Goal: Task Accomplishment & Management: Manage account settings

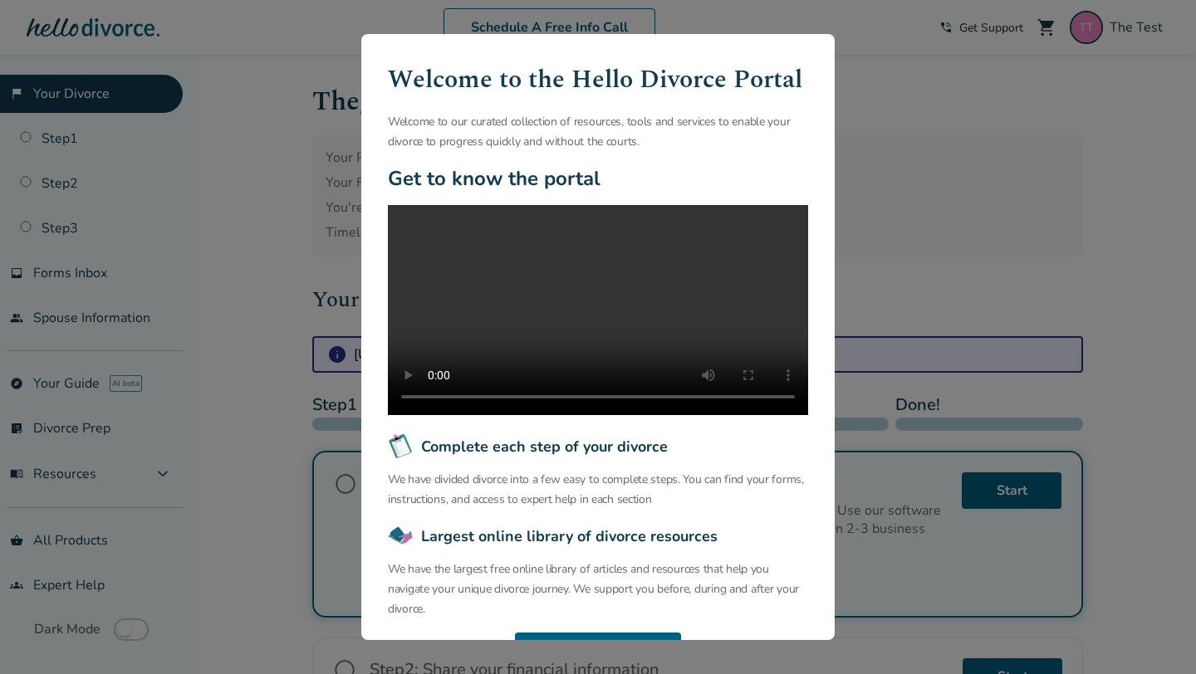
click at [297, 211] on div "Welcome to the Hello Divorce Portal Welcome to our curated collection of resour…" at bounding box center [598, 337] width 1196 height 674
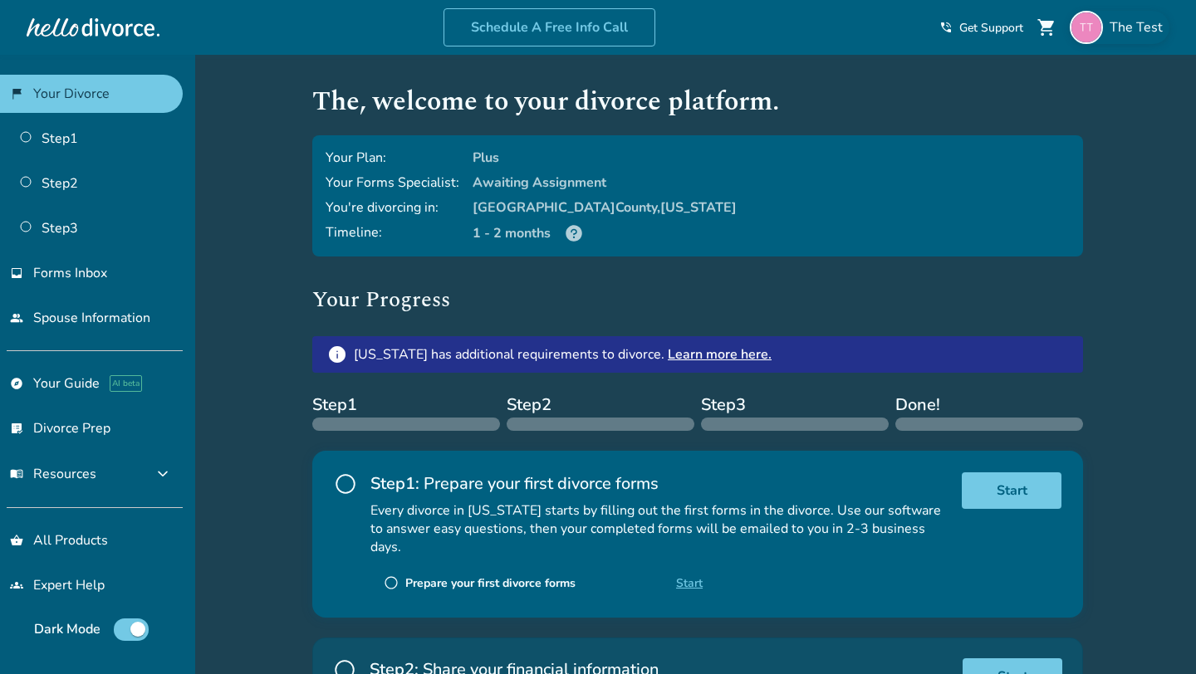
click at [1142, 25] on span "The Test" at bounding box center [1140, 27] width 60 height 18
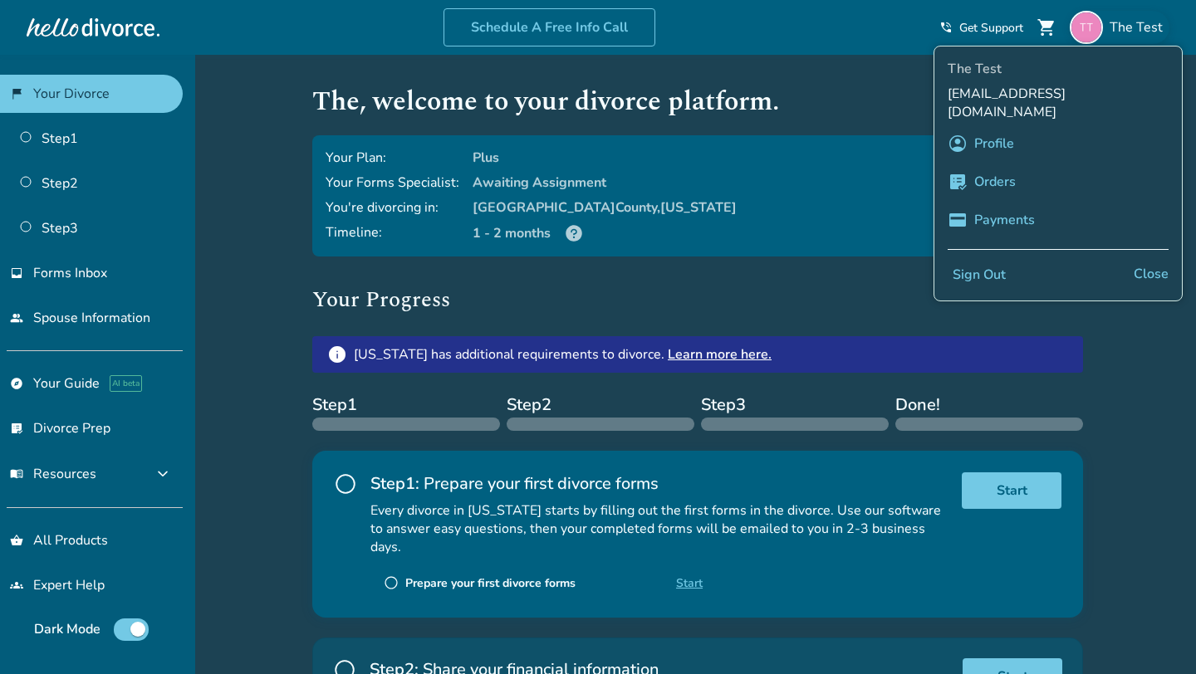
click at [989, 128] on link "Profile" at bounding box center [994, 144] width 40 height 32
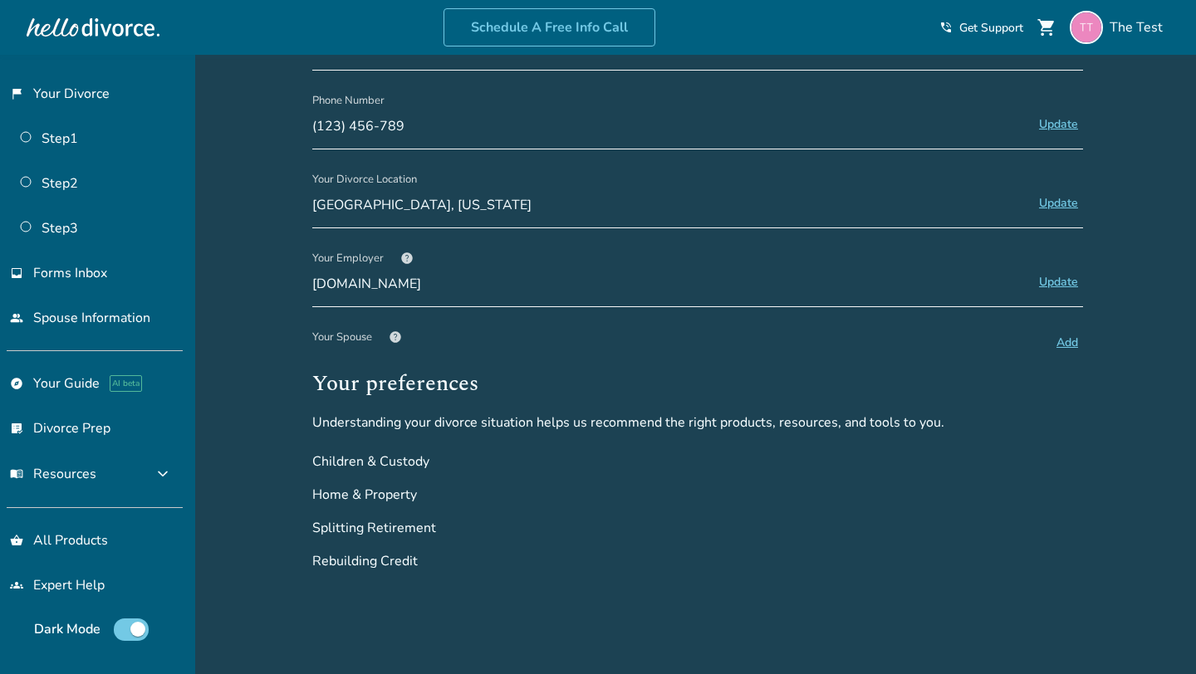
scroll to position [293, 0]
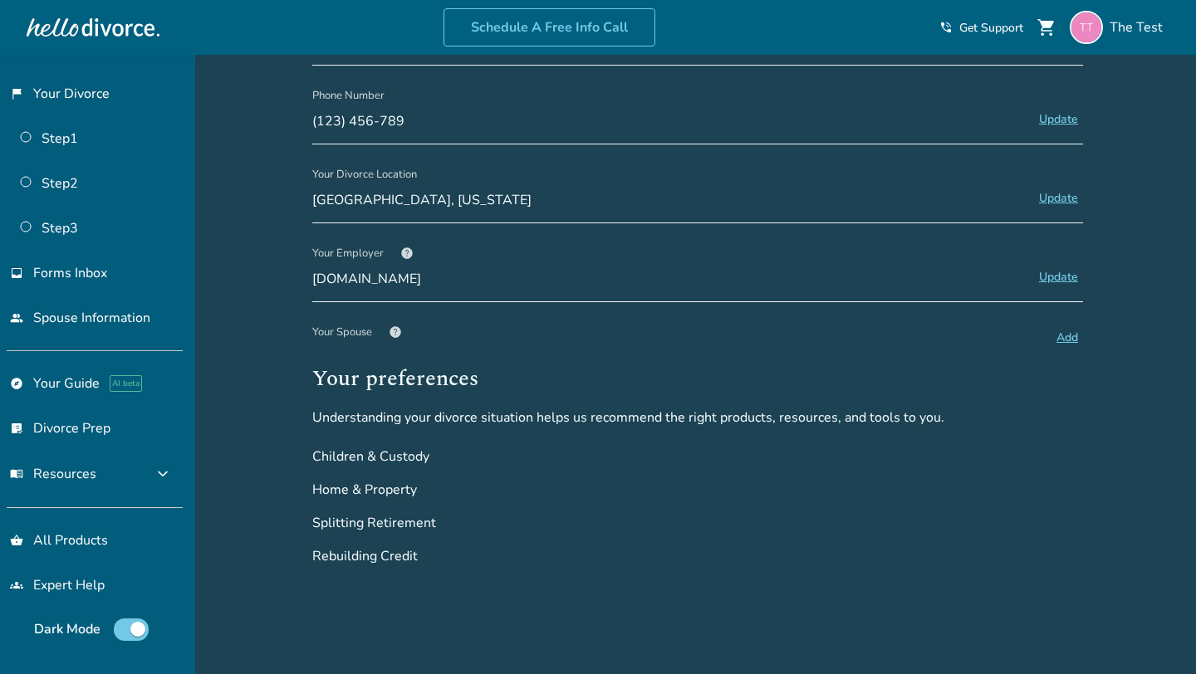
click at [398, 336] on span "help" at bounding box center [395, 332] width 13 height 13
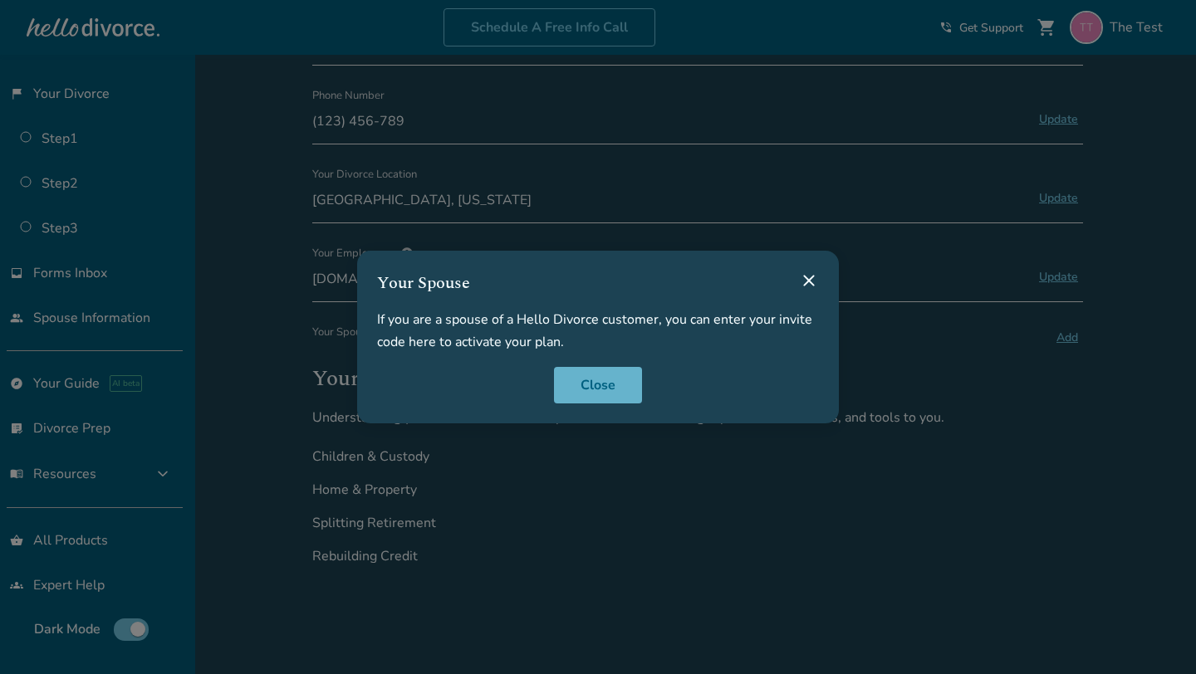
click at [585, 376] on button "Close" at bounding box center [598, 385] width 88 height 37
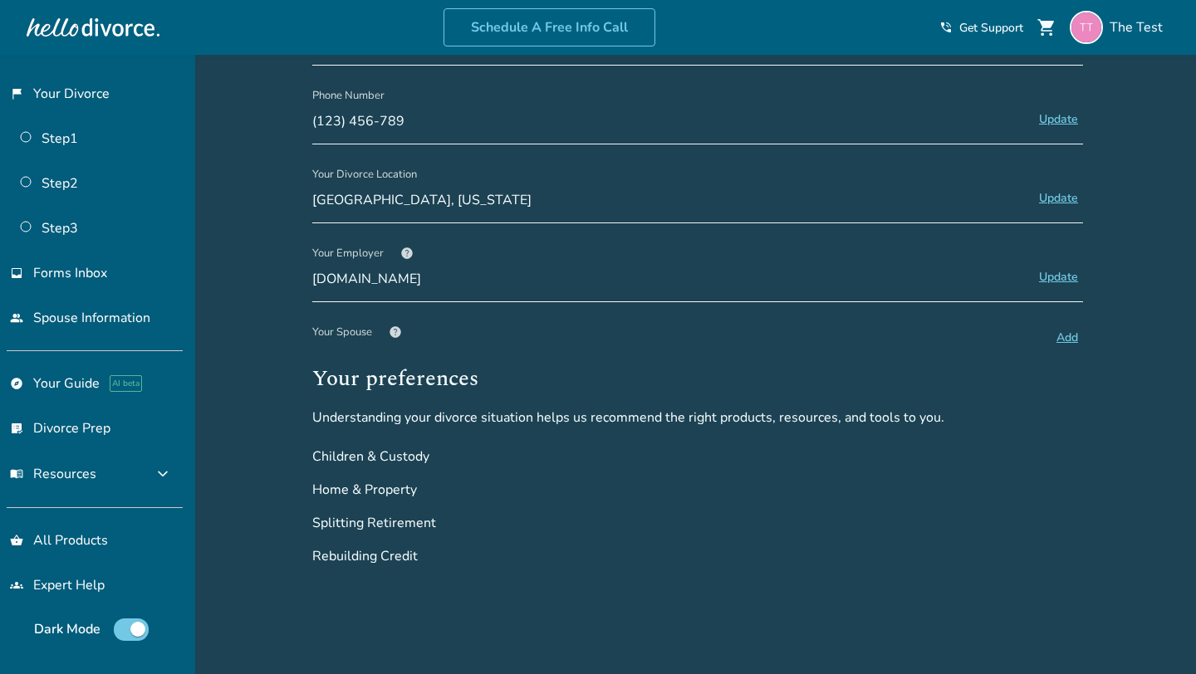
scroll to position [0, 0]
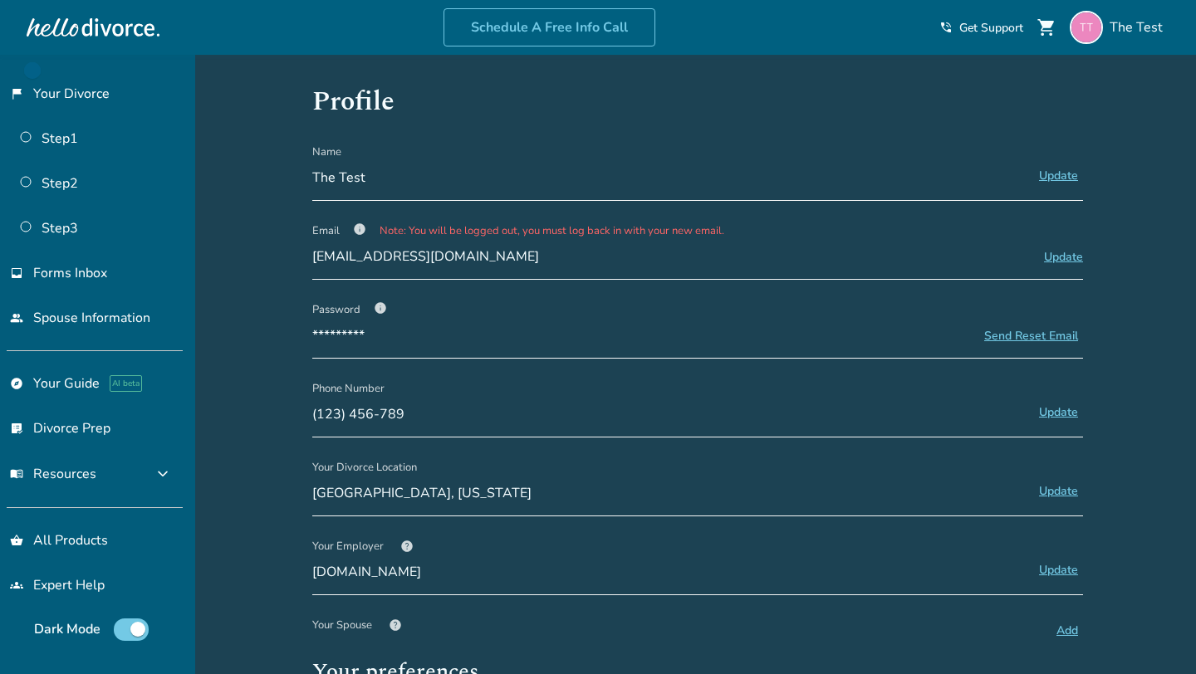
click at [315, 243] on div "Email info Note: You will be logged out, you must log back in with your new ema…" at bounding box center [697, 230] width 771 height 33
click at [1139, 39] on div "The Test" at bounding box center [1120, 27] width 100 height 33
